Goal: Information Seeking & Learning: Learn about a topic

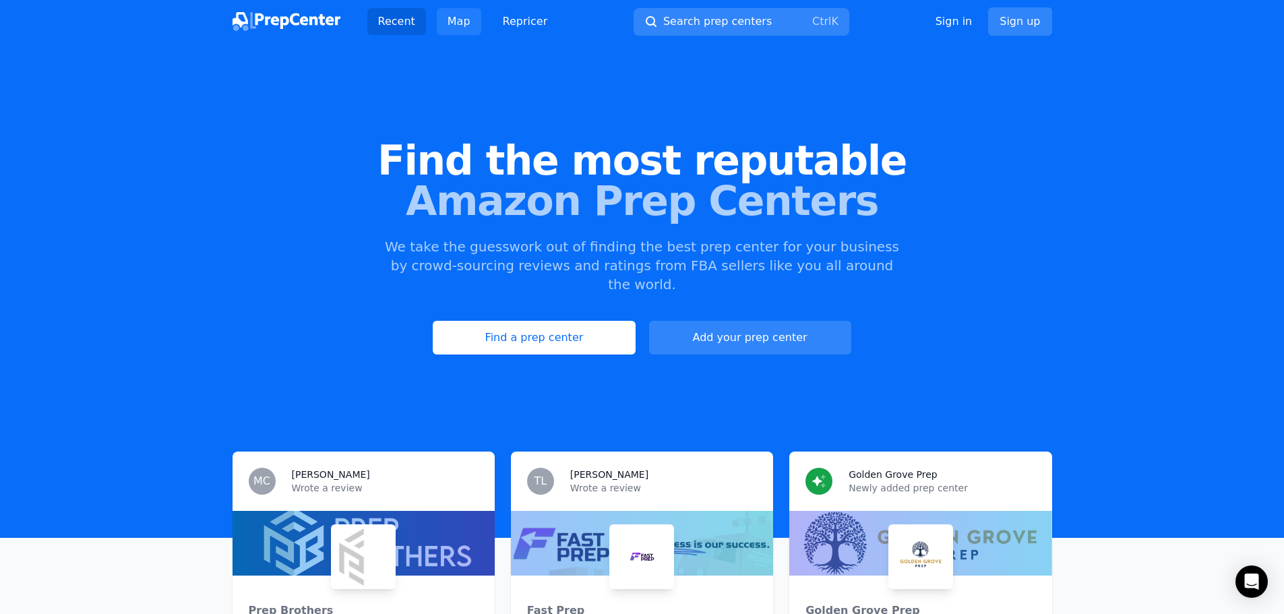
click at [449, 20] on link "Map" at bounding box center [459, 21] width 44 height 27
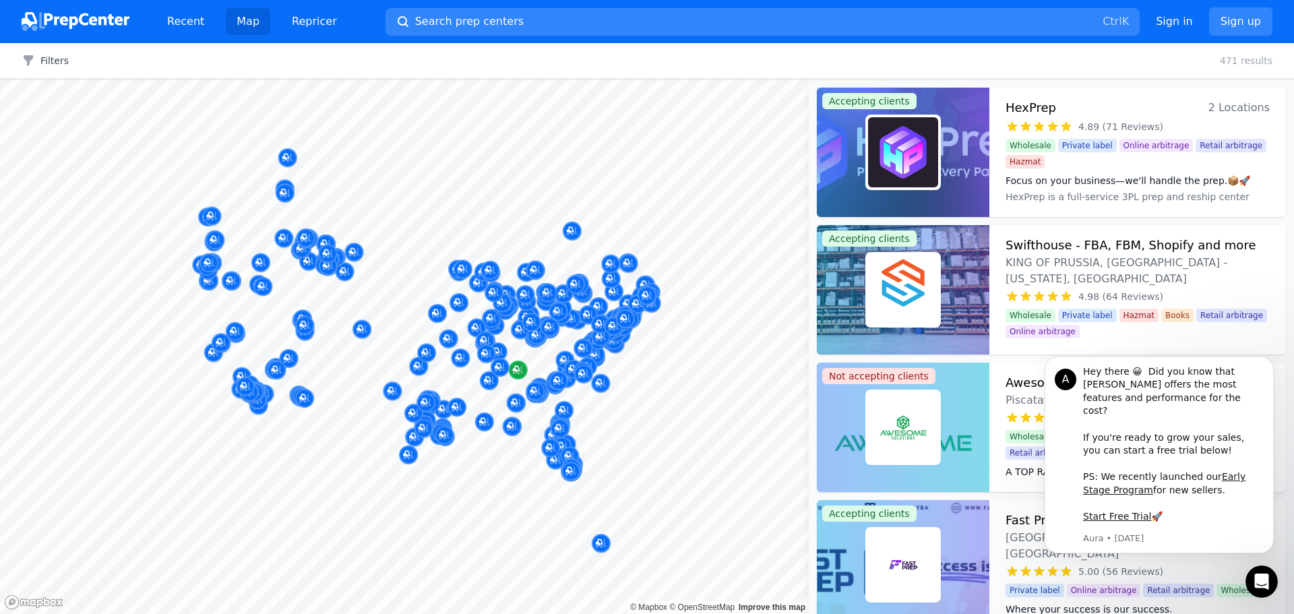
click at [144, 80] on div at bounding box center [404, 80] width 809 height 0
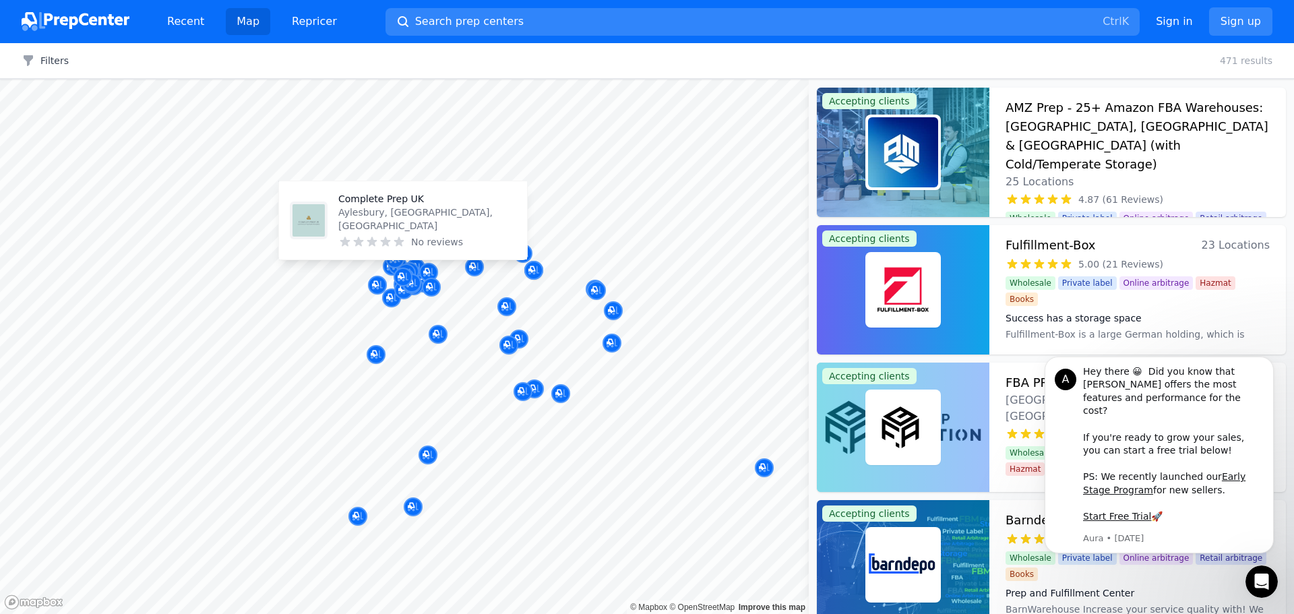
click at [433, 226] on p "Aylesbury, [GEOGRAPHIC_DATA], [GEOGRAPHIC_DATA]" at bounding box center [427, 219] width 178 height 27
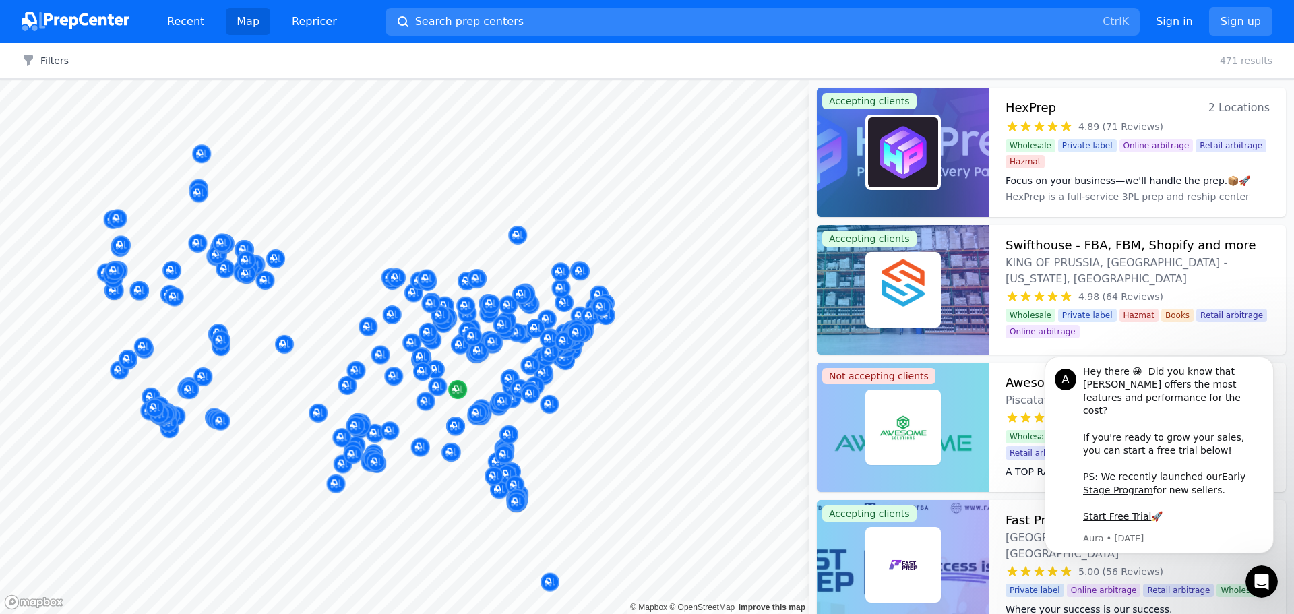
click at [425, 80] on div at bounding box center [404, 80] width 809 height 0
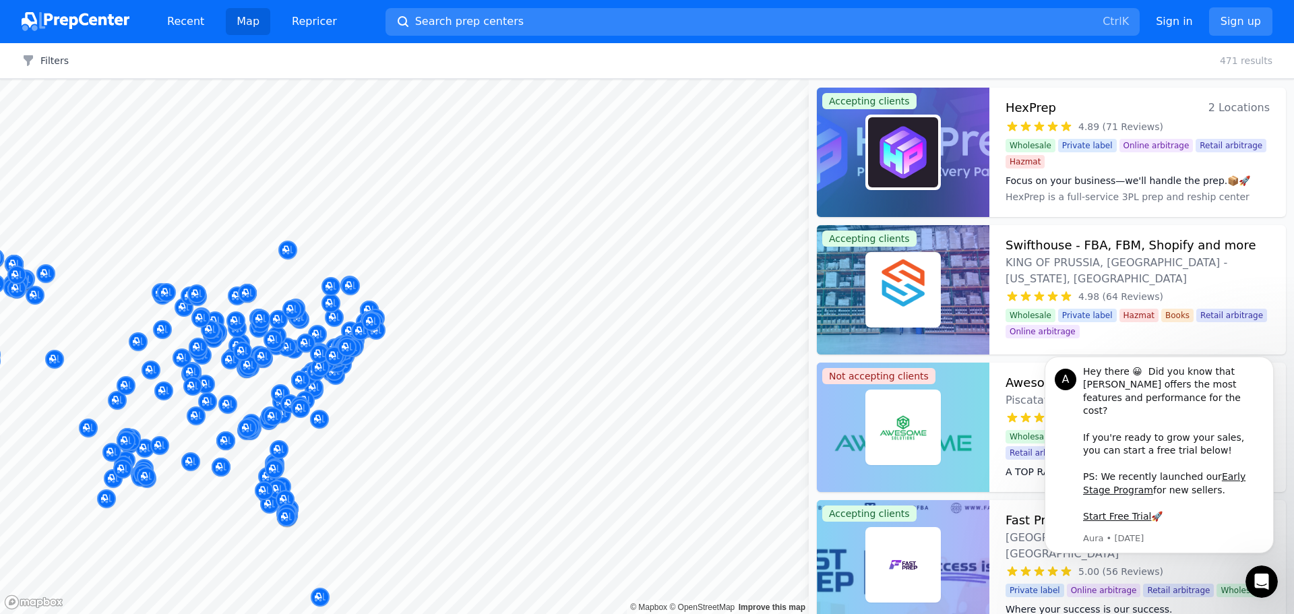
click at [332, 80] on div at bounding box center [404, 80] width 809 height 0
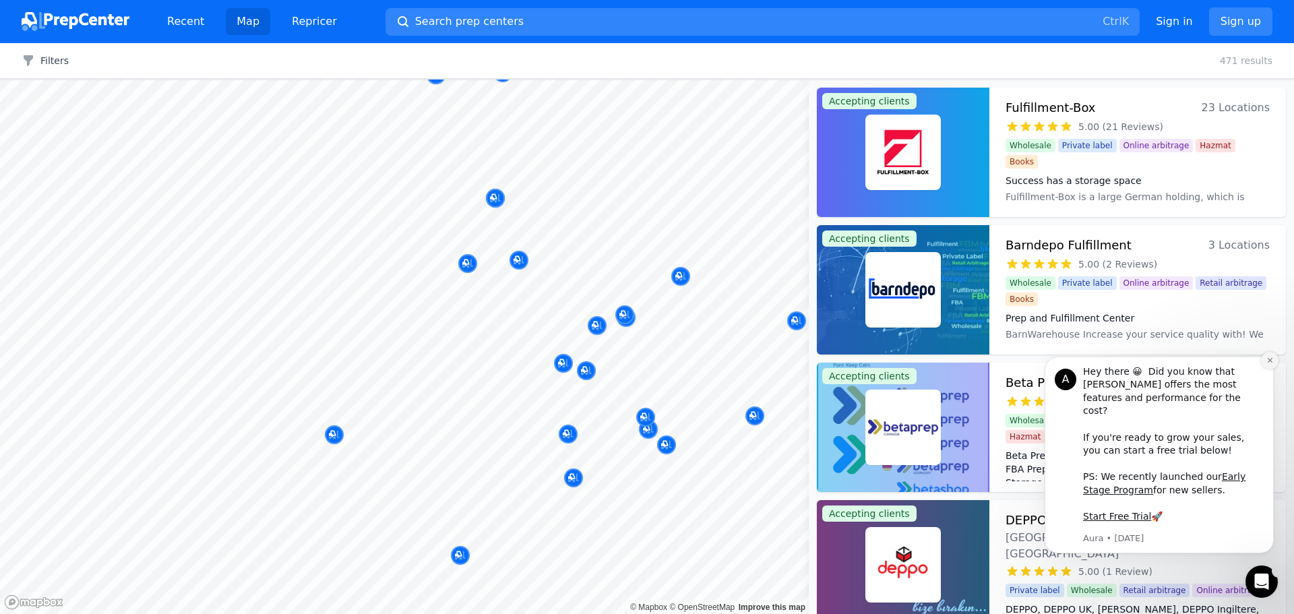
click at [1272, 364] on icon "Dismiss notification" at bounding box center [1269, 360] width 7 height 7
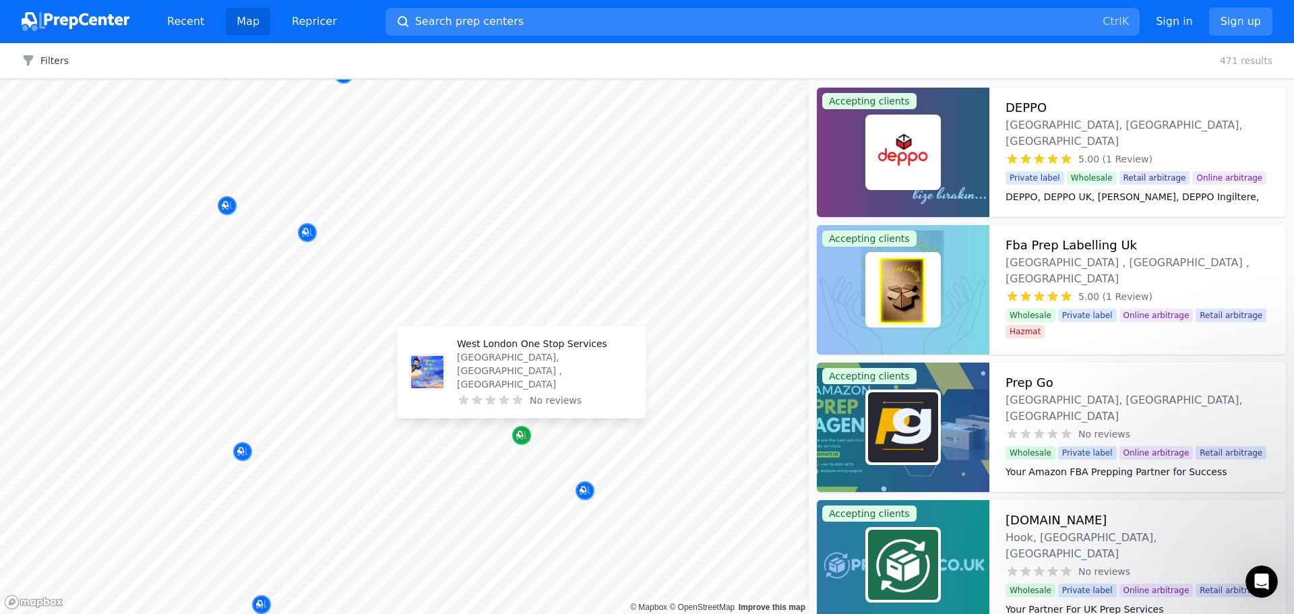
click at [521, 433] on icon "Map marker" at bounding box center [521, 435] width 11 height 13
click at [510, 383] on p "[GEOGRAPHIC_DATA], [GEOGRAPHIC_DATA] , [GEOGRAPHIC_DATA]" at bounding box center [546, 370] width 178 height 40
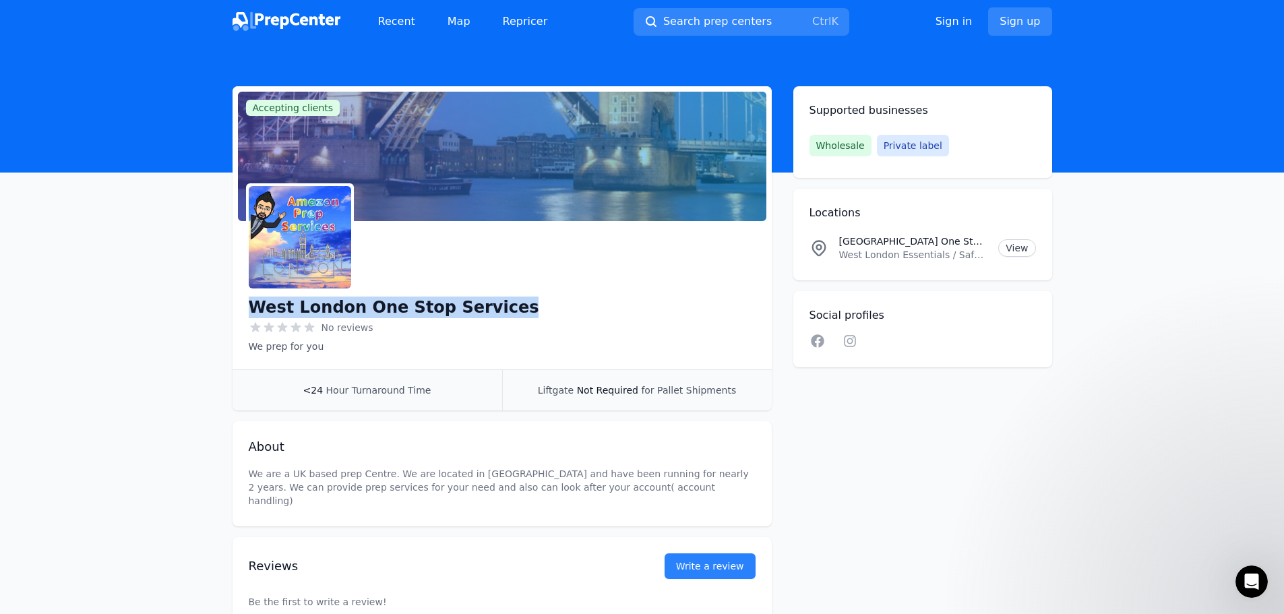
drag, startPoint x: 495, startPoint y: 302, endPoint x: 249, endPoint y: 299, distance: 246.7
click at [249, 299] on div "[GEOGRAPHIC_DATA] One Stop Services No reviews We prep for you Email Visit webs…" at bounding box center [502, 295] width 507 height 116
copy h1 "West London One Stop Services"
click at [1026, 251] on link "View" at bounding box center [1016, 248] width 37 height 18
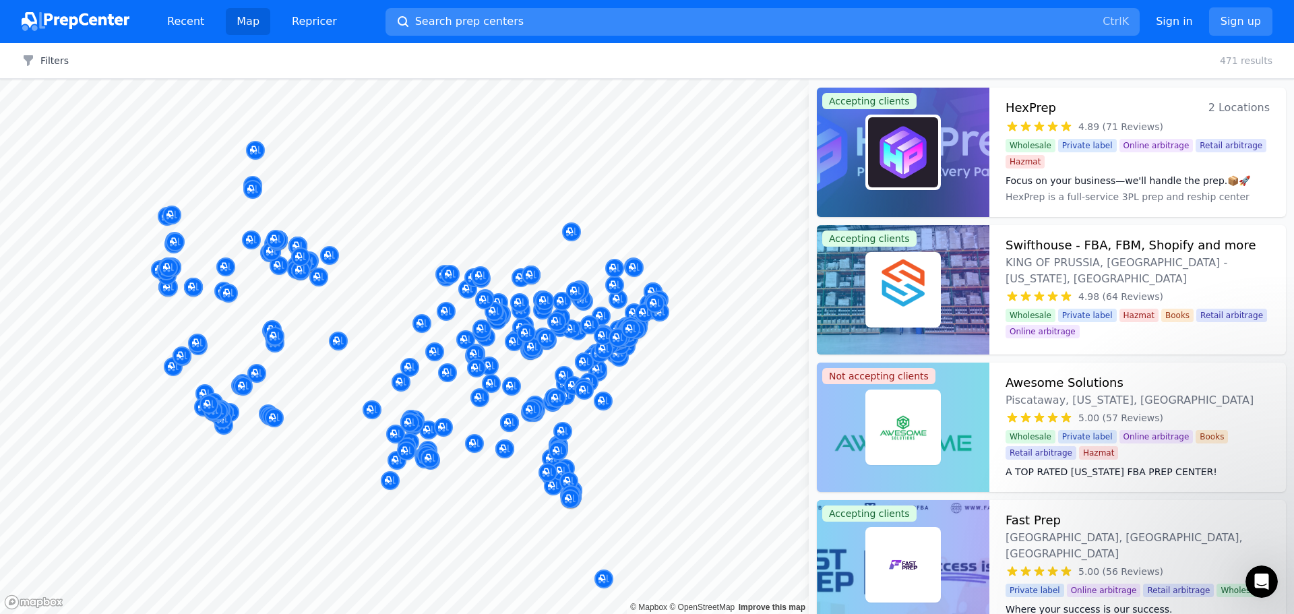
click at [425, 16] on span "Search prep centers" at bounding box center [469, 21] width 109 height 16
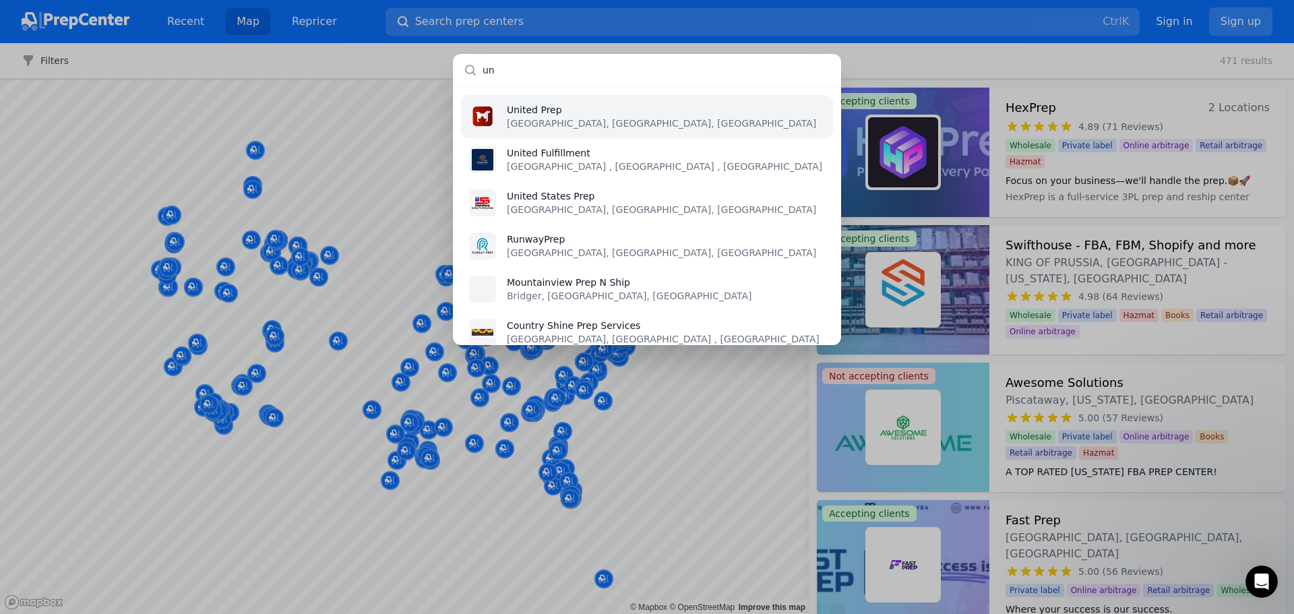
type input "u"
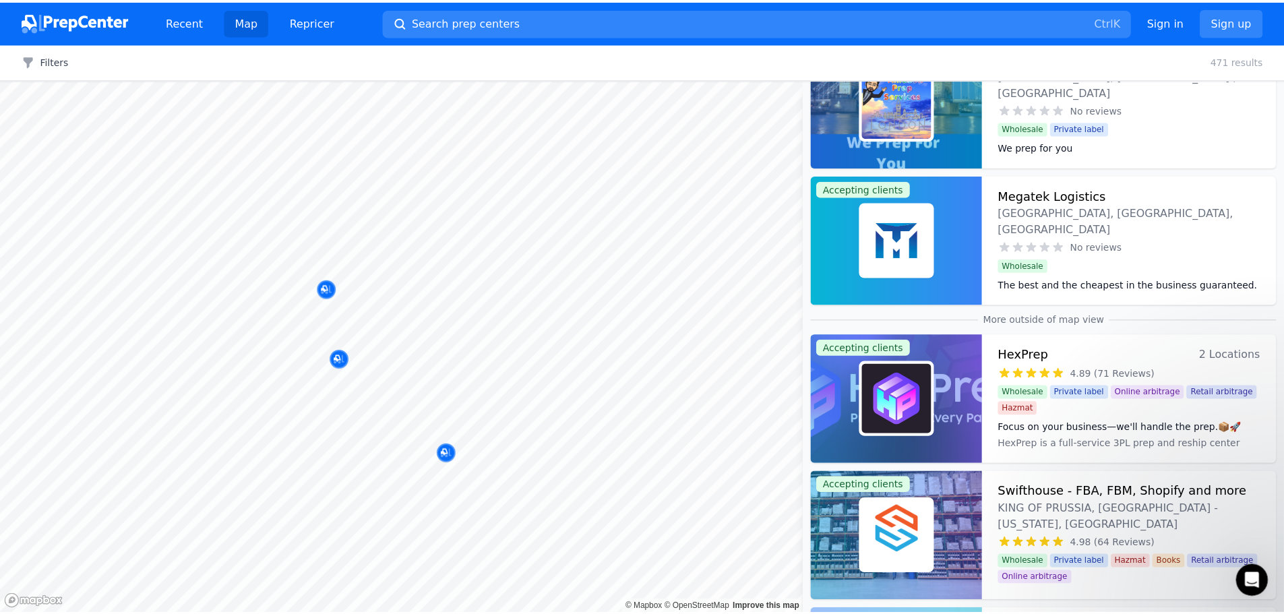
scroll to position [202, 0]
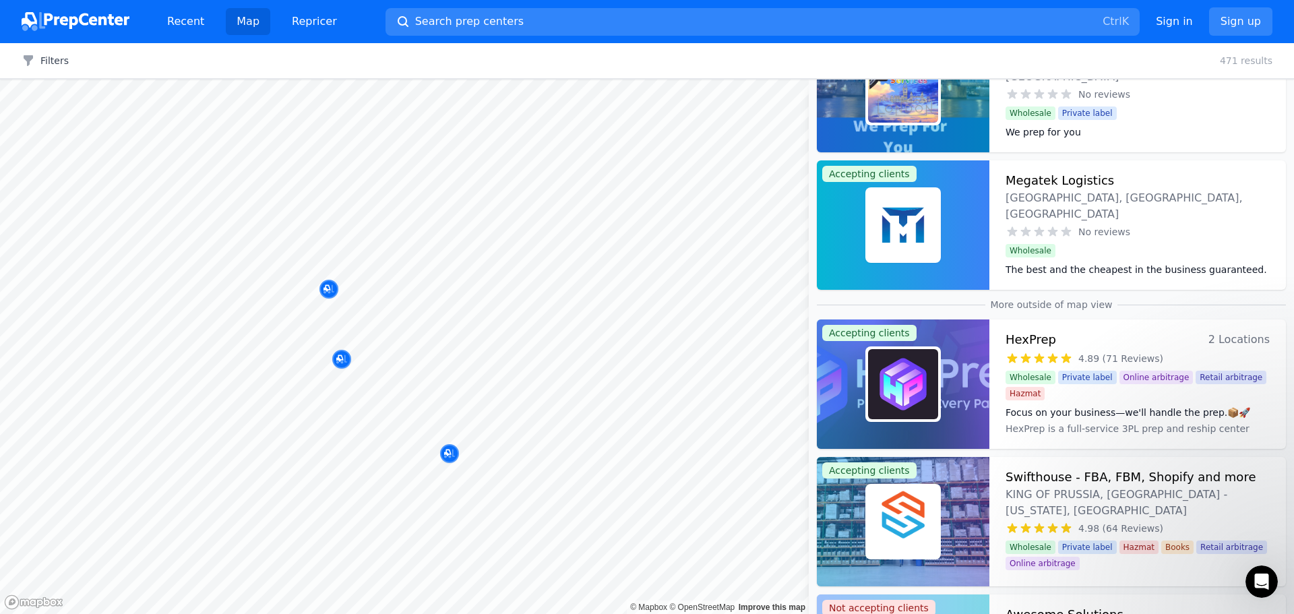
click at [948, 379] on div at bounding box center [903, 383] width 173 height 129
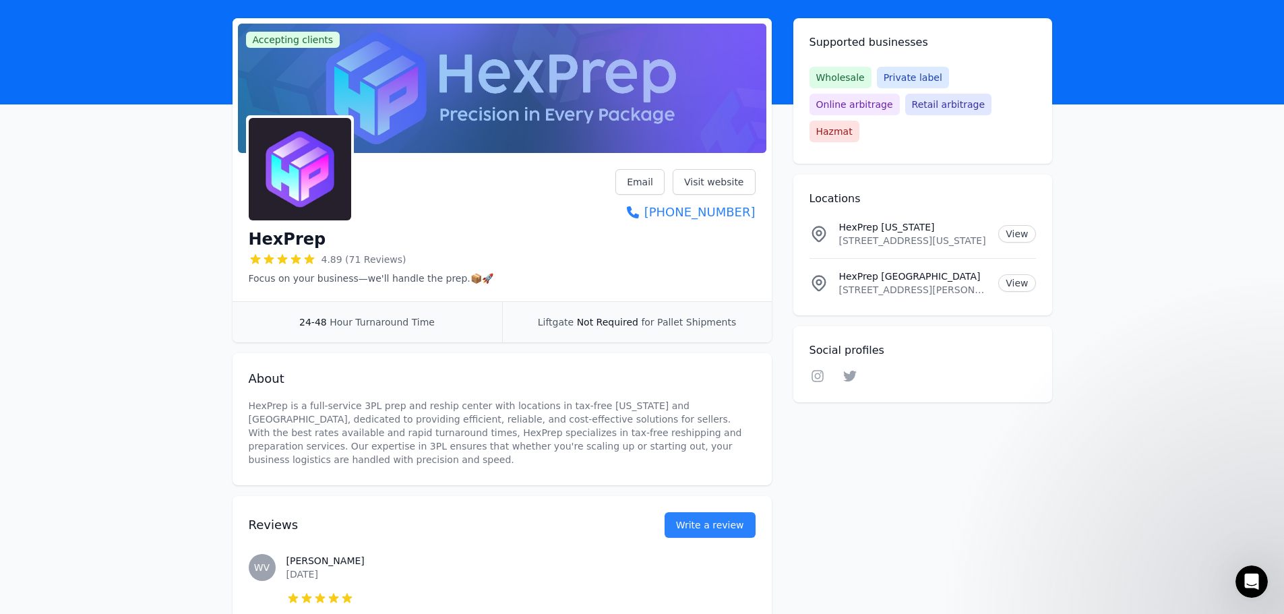
scroll to position [67, 0]
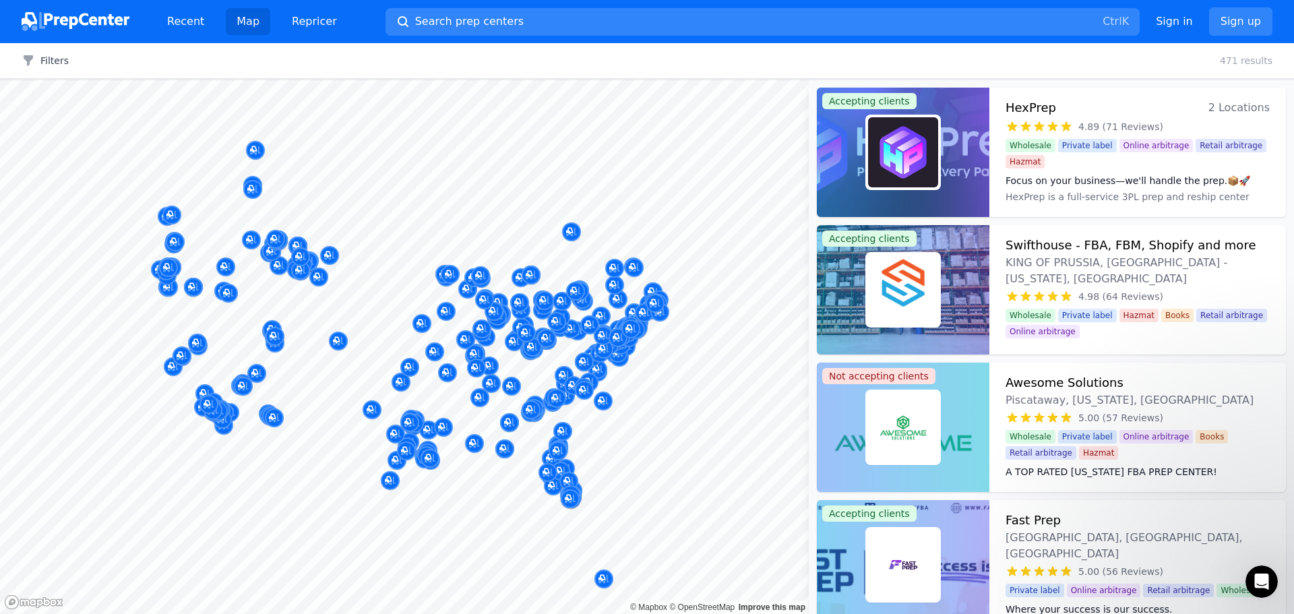
click at [473, 80] on div at bounding box center [404, 80] width 809 height 0
